Goal: Transaction & Acquisition: Purchase product/service

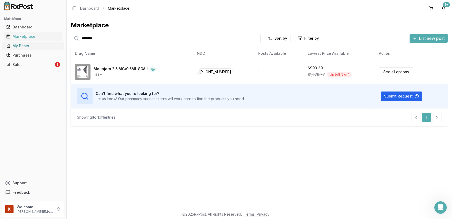
click at [61, 44] on div "Main Menu Dashboard Marketplace My Posts Purchases Sales 3 Support Feedback Wel…" at bounding box center [226, 109] width 452 height 219
type input "*********"
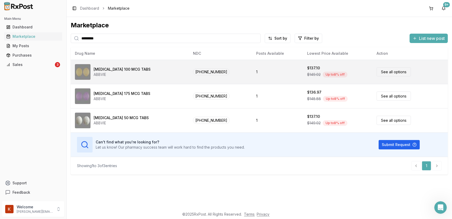
click at [388, 71] on link "See all options" at bounding box center [394, 71] width 34 height 9
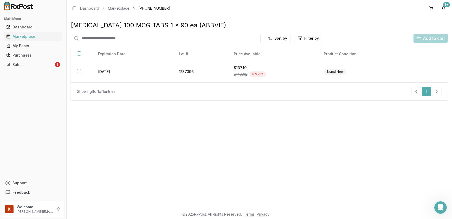
click at [435, 36] on div "Add to cart" at bounding box center [431, 38] width 34 height 9
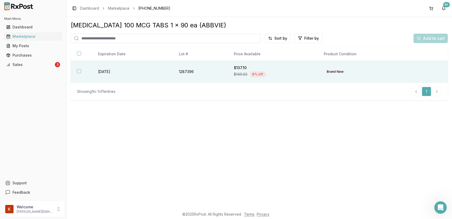
click at [78, 70] on button "button" at bounding box center [79, 71] width 4 height 4
click at [431, 42] on button "Add to cart" at bounding box center [431, 38] width 34 height 9
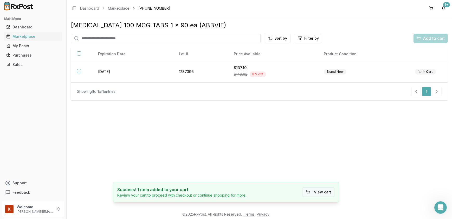
click at [324, 192] on button "View cart" at bounding box center [319, 191] width 32 height 9
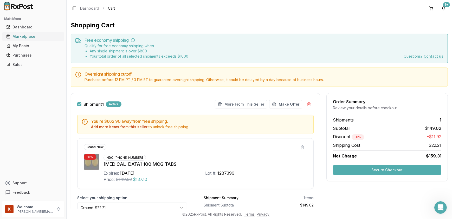
click at [34, 34] on div "Marketplace" at bounding box center [33, 36] width 54 height 5
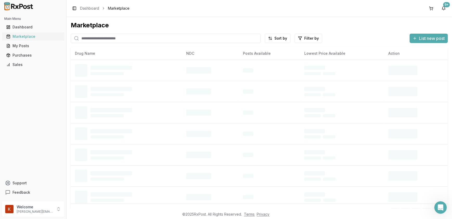
click at [33, 38] on div "Marketplace" at bounding box center [33, 36] width 54 height 5
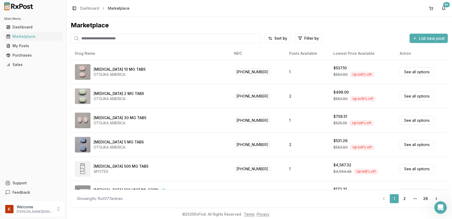
click at [151, 39] on input "search" at bounding box center [166, 38] width 190 height 9
click at [95, 39] on input "search" at bounding box center [166, 38] width 190 height 9
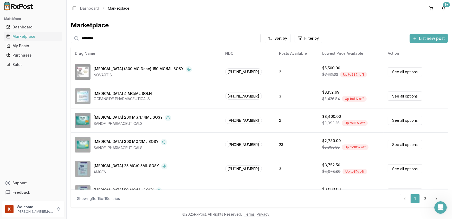
type input "*********"
